Goal: Information Seeking & Learning: Learn about a topic

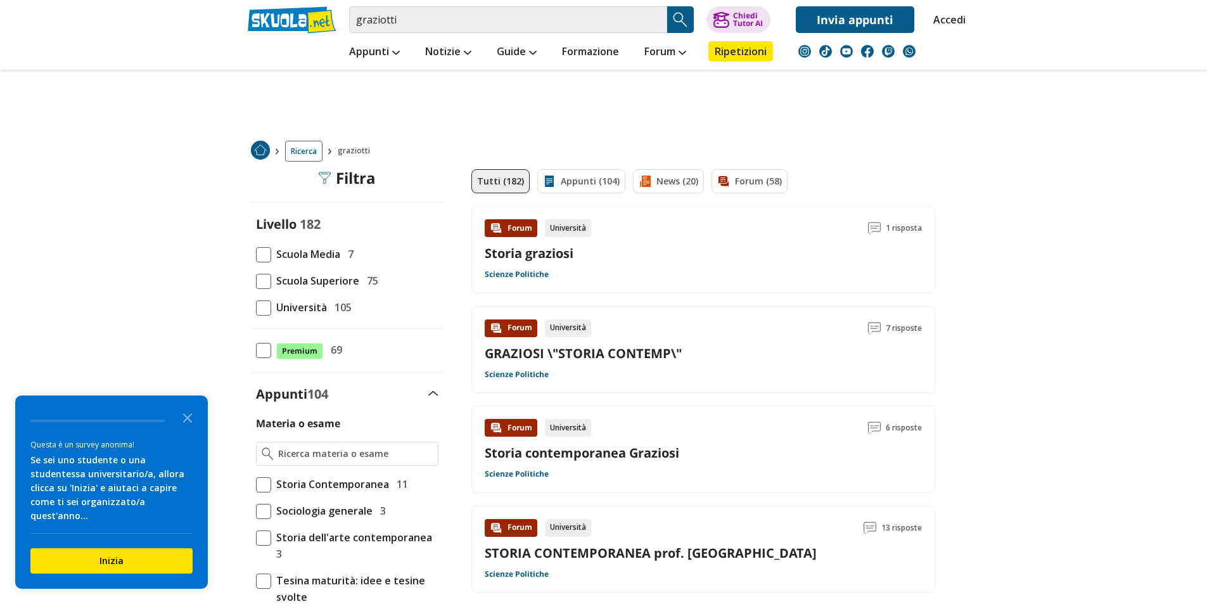
click at [276, 255] on span "Scuola Media" at bounding box center [305, 254] width 69 height 16
click at [256, 254] on input "Scuola Media 7" at bounding box center [256, 254] width 0 height 0
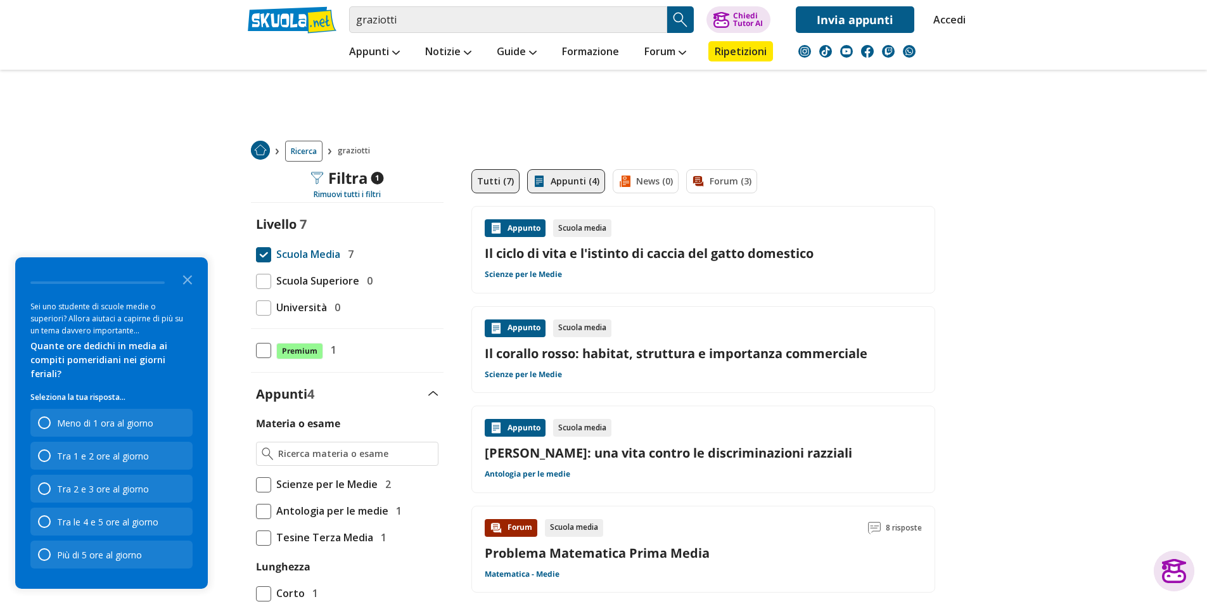
click at [567, 186] on link "Appunti (4)" at bounding box center [566, 181] width 78 height 24
